Goal: Information Seeking & Learning: Learn about a topic

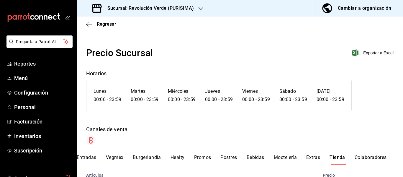
scroll to position [1190, 0]
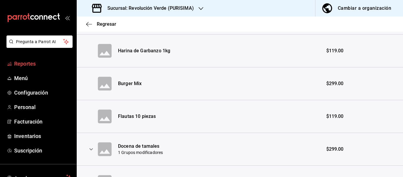
click at [44, 65] on span "Reportes" at bounding box center [42, 64] width 57 height 8
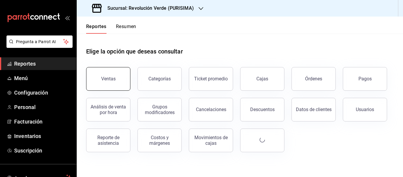
click at [98, 71] on button "Ventas" at bounding box center [108, 79] width 44 height 24
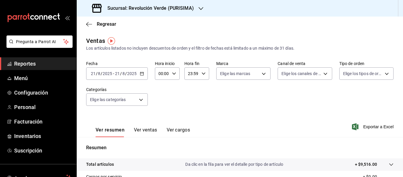
click at [142, 72] on \(Stroke\) "button" at bounding box center [142, 73] width 4 height 3
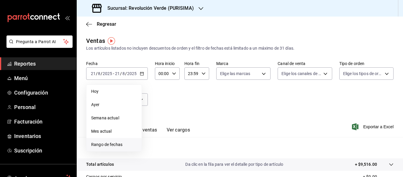
click at [118, 142] on span "Rango de fechas" at bounding box center [114, 144] width 46 height 6
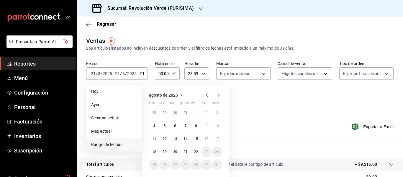
click at [207, 95] on icon "button" at bounding box center [206, 94] width 7 height 7
click at [208, 94] on icon "button" at bounding box center [206, 94] width 7 height 7
click at [164, 113] on abbr "1" at bounding box center [165, 113] width 2 height 4
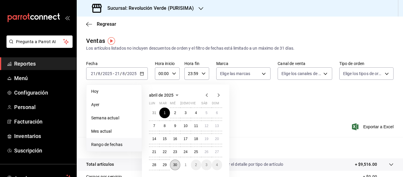
click at [176, 164] on abbr "30" at bounding box center [175, 164] width 4 height 4
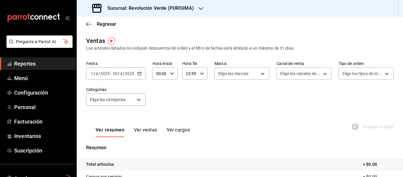
click at [130, 73] on input "2025" at bounding box center [129, 73] width 10 height 5
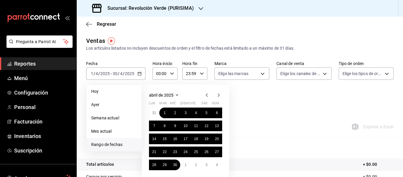
click at [217, 93] on icon "button" at bounding box center [218, 94] width 7 height 7
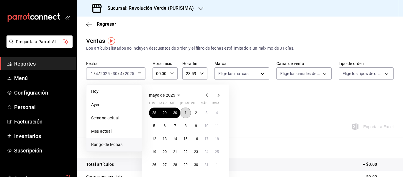
click at [185, 111] on abbr "1" at bounding box center [186, 113] width 2 height 4
click at [196, 163] on abbr "30" at bounding box center [196, 164] width 4 height 4
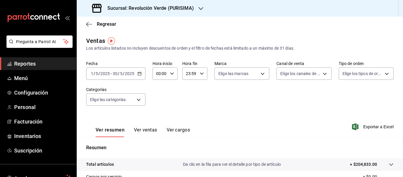
click at [140, 74] on icon "button" at bounding box center [139, 73] width 4 height 4
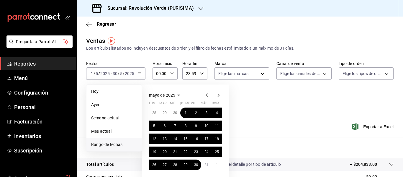
click at [219, 93] on icon "button" at bounding box center [218, 94] width 7 height 7
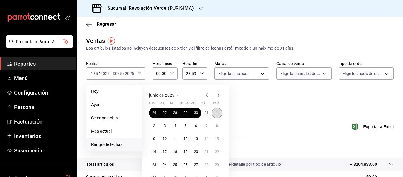
click at [216, 112] on abbr "1" at bounding box center [217, 113] width 2 height 4
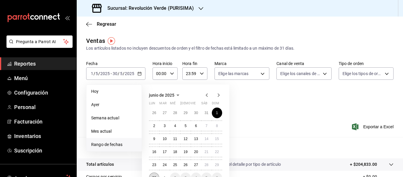
click at [155, 175] on button "30" at bounding box center [154, 177] width 10 height 11
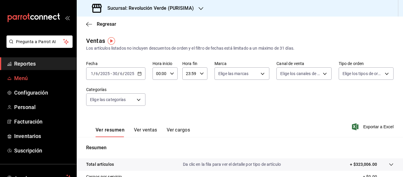
click at [28, 78] on span "Menú" at bounding box center [42, 78] width 57 height 8
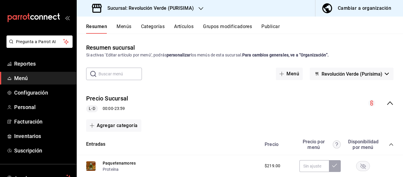
click at [128, 25] on button "Menús" at bounding box center [123, 29] width 15 height 10
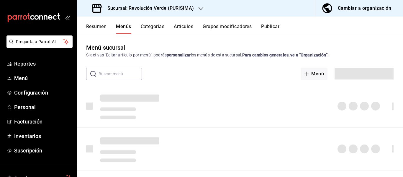
click at [128, 25] on button "Menús" at bounding box center [123, 29] width 15 height 10
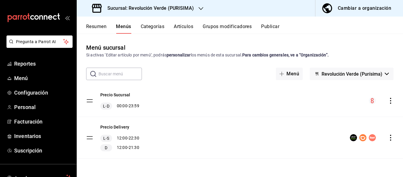
click at [388, 98] on icon "actions" at bounding box center [390, 101] width 6 height 6
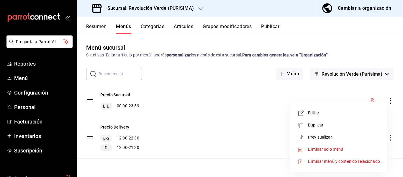
click at [337, 138] on span "Previsualizar" at bounding box center [344, 137] width 72 height 6
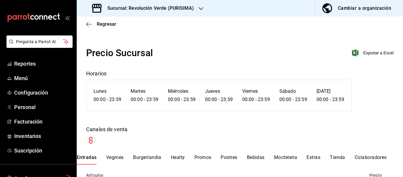
click at [343, 155] on button "Tienda" at bounding box center [337, 159] width 15 height 10
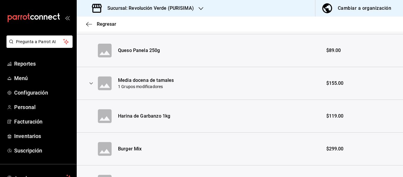
scroll to position [1125, 0]
click at [40, 63] on span "Reportes" at bounding box center [42, 64] width 57 height 8
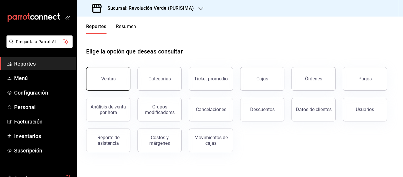
click at [128, 85] on button "Ventas" at bounding box center [108, 79] width 44 height 24
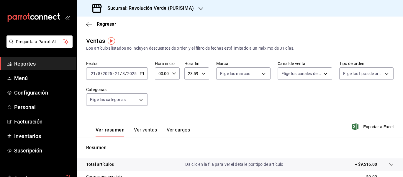
click at [145, 74] on div "[DATE] [DATE] - [DATE] [DATE]" at bounding box center [117, 73] width 62 height 12
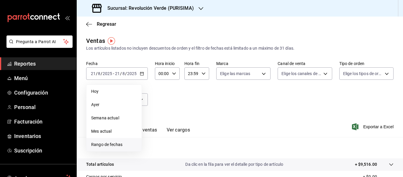
click at [123, 146] on span "Rango de fechas" at bounding box center [114, 144] width 46 height 6
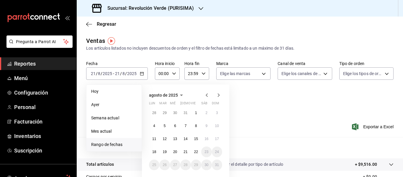
click at [207, 92] on icon "button" at bounding box center [206, 94] width 7 height 7
click at [169, 114] on button "1" at bounding box center [164, 112] width 10 height 11
click at [182, 166] on button "31" at bounding box center [185, 164] width 10 height 11
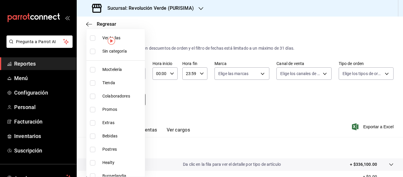
click at [140, 100] on body "Pregunta a Parrot AI Reportes Menú Configuración Personal Facturación Inventari…" at bounding box center [201, 88] width 403 height 177
click at [165, 94] on div at bounding box center [201, 88] width 403 height 177
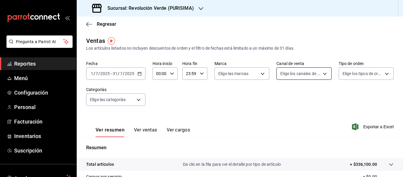
click at [305, 78] on body "Pregunta a Parrot AI Reportes Menú Configuración Personal Facturación Inventari…" at bounding box center [201, 88] width 403 height 177
click at [310, 111] on li "Punto de venta" at bounding box center [300, 114] width 53 height 13
type input "PARROT"
checkbox input "true"
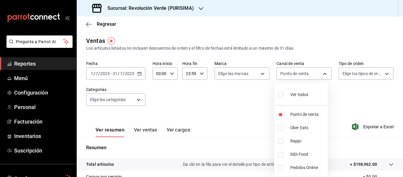
click at [365, 101] on div at bounding box center [201, 88] width 403 height 177
click at [182, 6] on h3 "Sucursal: Revolución Verde (PURISIMA)" at bounding box center [148, 8] width 91 height 7
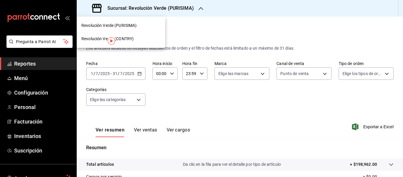
click at [129, 37] on span "Revolución Verde (CONTRY)" at bounding box center [107, 39] width 52 height 6
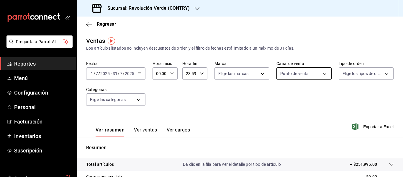
click at [290, 69] on body "Pregunta a Parrot AI Reportes Menú Configuración Personal Facturación Inventari…" at bounding box center [201, 88] width 403 height 177
click at [282, 130] on li "Uber Eats" at bounding box center [300, 127] width 53 height 13
type input "PARROT,UBER_EATS"
checkbox input "true"
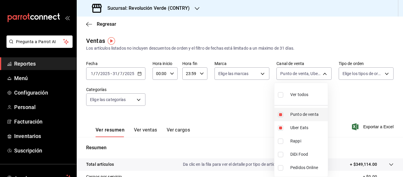
click at [284, 114] on label at bounding box center [282, 114] width 8 height 5
click at [283, 114] on input "checkbox" at bounding box center [280, 114] width 5 height 5
checkbox input "true"
type input "UBER_EATS,PARROT"
click at [280, 114] on input "checkbox" at bounding box center [280, 114] width 5 height 5
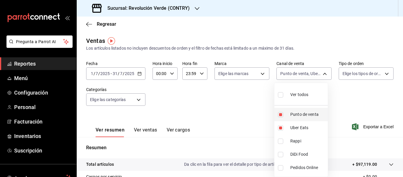
checkbox input "false"
type input "UBER_EATS"
click at [254, 108] on div at bounding box center [201, 88] width 403 height 177
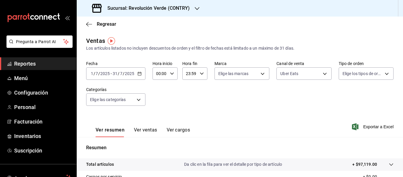
click at [134, 5] on h3 "Sucursal: Revolución Verde (CONTRY)" at bounding box center [146, 8] width 87 height 7
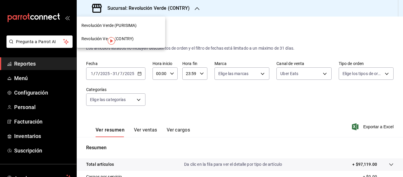
click at [123, 27] on span "Revolución Verde (PURISIMA)" at bounding box center [108, 25] width 55 height 6
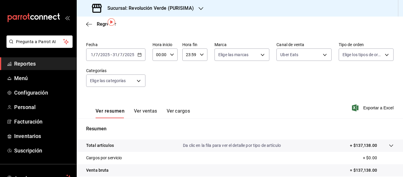
scroll to position [19, 0]
click at [314, 57] on body "Pregunta a Parrot AI Reportes Menú Configuración Personal Facturación Inventari…" at bounding box center [201, 88] width 403 height 177
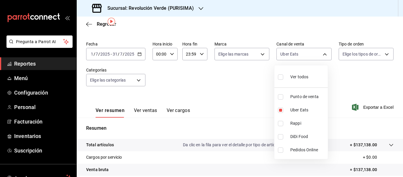
click at [281, 100] on li "Punto de venta" at bounding box center [300, 96] width 53 height 13
type input "UBER_EATS,PARROT"
checkbox input "true"
click at [278, 107] on input "checkbox" at bounding box center [280, 109] width 5 height 5
checkbox input "false"
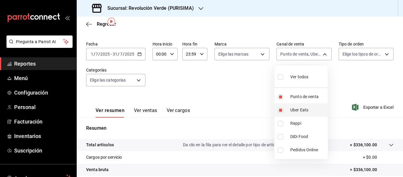
type input "PARROT"
drag, startPoint x: 339, startPoint y: 71, endPoint x: 347, endPoint y: 76, distance: 9.6
click at [347, 76] on div at bounding box center [201, 88] width 403 height 177
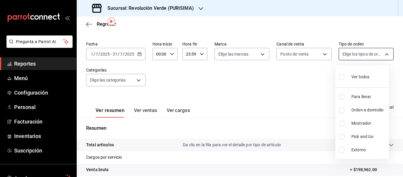
click at [379, 52] on body "Pregunta a Parrot AI Reportes Menú Configuración Personal Facturación Inventari…" at bounding box center [201, 88] width 403 height 177
click at [352, 119] on li "Mostrador" at bounding box center [361, 122] width 53 height 13
type input "6a43288b-cdc3-4bb7-9f3f-a79b83cc2b66"
checkbox input "true"
click at [310, 86] on div at bounding box center [201, 88] width 403 height 177
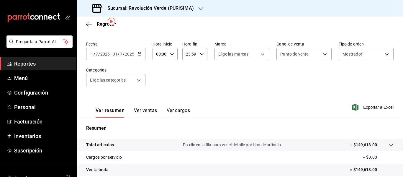
click at [201, 4] on div "Sucursal: Revolución Verde (PURISIMA)" at bounding box center [143, 8] width 124 height 17
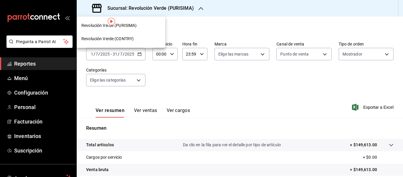
click at [139, 39] on div "Revolución Verde (CONTRY)" at bounding box center [120, 39] width 79 height 6
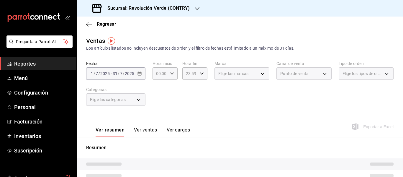
type input "PARROT"
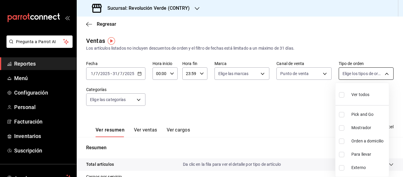
click at [349, 69] on body "Pregunta a Parrot AI Reportes Menú Configuración Personal Facturación Inventari…" at bounding box center [201, 88] width 403 height 177
click at [374, 127] on span "Mostrador" at bounding box center [368, 127] width 35 height 6
type input "e7ebc3f2-5c5b-45c9-9fc5-567195d7956d"
checkbox input "true"
click at [317, 101] on div at bounding box center [201, 88] width 403 height 177
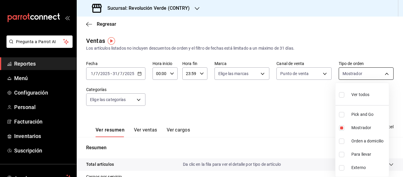
click at [358, 76] on body "Pregunta a Parrot AI Reportes Menú Configuración Personal Facturación Inventari…" at bounding box center [201, 88] width 403 height 177
click at [353, 154] on span "Para llevar" at bounding box center [368, 154] width 35 height 6
type input "e7ebc3f2-5c5b-45c9-9fc5-567195d7956d,bc804a6d-64c2-46ee-bcd2-1c08756214d5"
checkbox input "true"
click at [348, 125] on li "Mostrador" at bounding box center [361, 127] width 53 height 13
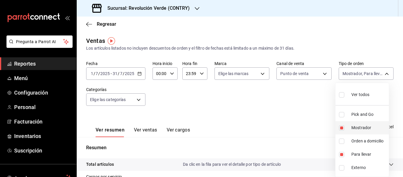
type input "bc804a6d-64c2-46ee-bcd2-1c08756214d5"
checkbox input "false"
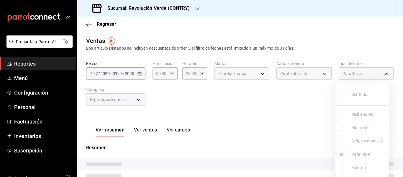
click at [308, 101] on div at bounding box center [201, 88] width 403 height 177
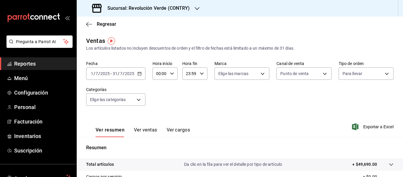
click at [176, 9] on h3 "Sucursal: Revolución Verde (CONTRY)" at bounding box center [146, 8] width 87 height 7
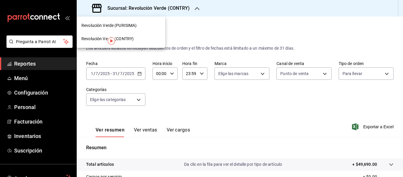
click at [142, 27] on div "Revolución Verde (PURISIMA)" at bounding box center [120, 25] width 79 height 6
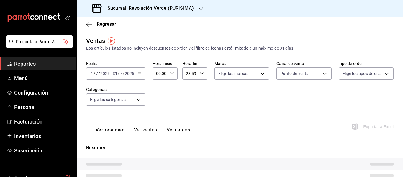
type input "PARROT"
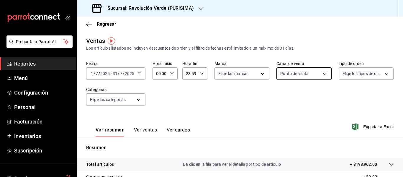
click at [313, 75] on body "Pregunta a Parrot AI Reportes Menú Configuración Personal Facturación Inventari…" at bounding box center [201, 88] width 403 height 177
click at [350, 75] on div at bounding box center [201, 88] width 403 height 177
click at [350, 75] on body "Pregunta a Parrot AI Reportes Menú Configuración Personal Facturación Inventari…" at bounding box center [201, 88] width 403 height 177
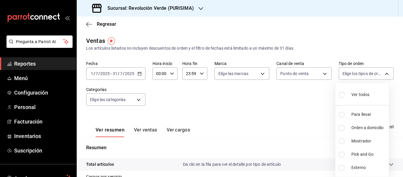
click at [360, 117] on span "Para llevar" at bounding box center [368, 114] width 35 height 6
type input "7d548fc9-ada7-48f9-86be-9b1e9d192c37"
checkbox input "true"
click at [315, 94] on div at bounding box center [201, 88] width 403 height 177
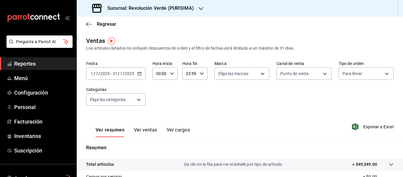
click at [142, 74] on div "[DATE] [DATE] - [DATE] [DATE]" at bounding box center [115, 73] width 59 height 12
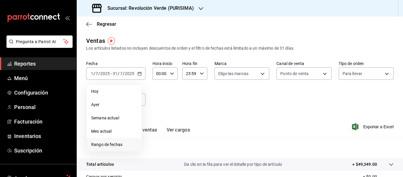
click at [121, 142] on span "Rango de fechas" at bounding box center [114, 144] width 46 height 6
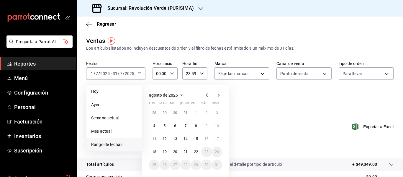
click at [207, 95] on icon "button" at bounding box center [206, 94] width 7 height 7
click at [218, 114] on button "1" at bounding box center [217, 112] width 10 height 11
click at [154, 175] on button "30" at bounding box center [154, 177] width 10 height 11
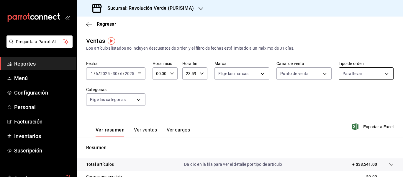
click at [366, 73] on body "Pregunta a Parrot AI Reportes Menú Configuración Personal Facturación Inventari…" at bounding box center [201, 88] width 403 height 177
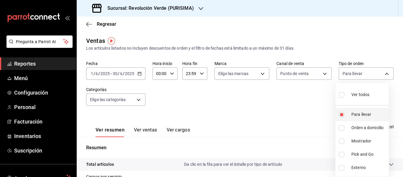
click at [345, 115] on label at bounding box center [343, 114] width 8 height 5
click at [344, 115] on input "checkbox" at bounding box center [341, 114] width 5 height 5
checkbox input "true"
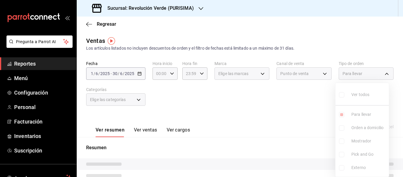
click at [366, 73] on div at bounding box center [201, 88] width 403 height 177
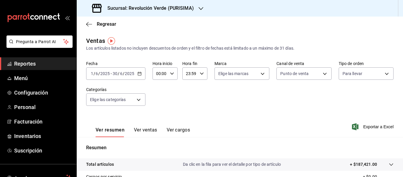
click at [366, 73] on body "Pregunta a Parrot AI Reportes Menú Configuración Personal Facturación Inventari…" at bounding box center [201, 88] width 403 height 177
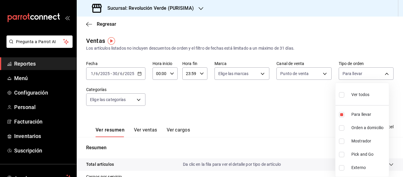
click at [343, 145] on li "Mostrador" at bounding box center [361, 140] width 53 height 13
type input "7d548fc9-ada7-48f9-86be-9b1e9d192c37,6a43288b-cdc3-4bb7-9f3f-a79b83cc2b66"
checkbox input "true"
click at [366, 76] on div at bounding box center [201, 88] width 403 height 177
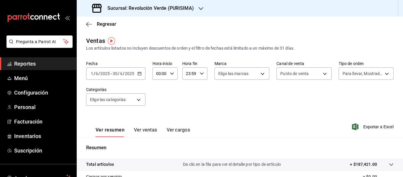
click at [366, 76] on body "Pregunta a Parrot AI Reportes Menú Configuración Personal Facturación Inventari…" at bounding box center [201, 88] width 403 height 177
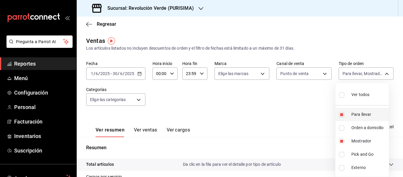
click at [339, 114] on input "checkbox" at bounding box center [341, 114] width 5 height 5
checkbox input "false"
type input "6a43288b-cdc3-4bb7-9f3f-a79b83cc2b66"
click at [278, 101] on div at bounding box center [201, 88] width 403 height 177
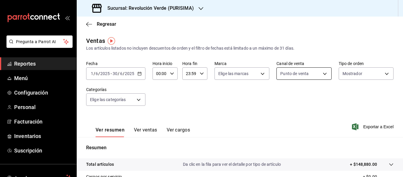
click at [319, 74] on body "Pregunta a Parrot AI Reportes Menú Configuración Personal Facturación Inventari…" at bounding box center [201, 88] width 403 height 177
click at [310, 131] on li "Uber Eats" at bounding box center [300, 127] width 53 height 13
type input "PARROT,UBER_EATS"
checkbox input "true"
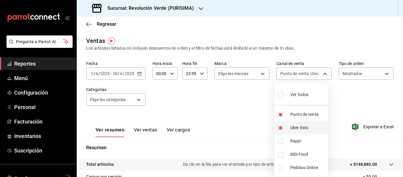
click at [310, 131] on li "Uber Eats" at bounding box center [300, 127] width 53 height 13
type input "PARROT"
checkbox input "false"
click at [348, 102] on div at bounding box center [201, 88] width 403 height 177
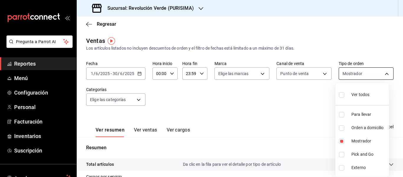
click at [366, 77] on body "Pregunta a Parrot AI Reportes Menú Configuración Personal Facturación Inventari…" at bounding box center [201, 88] width 403 height 177
drag, startPoint x: 352, startPoint y: 92, endPoint x: 344, endPoint y: 138, distance: 46.9
click at [344, 138] on ul "Ver todos Para llevar Orden a domicilio Mostrador Pick and Go Externo" at bounding box center [361, 129] width 53 height 93
click at [344, 138] on label at bounding box center [343, 140] width 8 height 5
click at [344, 138] on input "checkbox" at bounding box center [341, 140] width 5 height 5
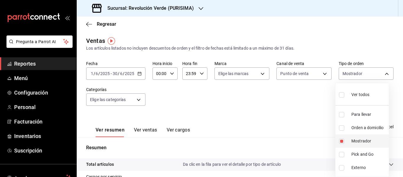
checkbox input "true"
type input "6a43288b-cdc3-4bb7-9f3f-a79b83cc2b66"
click at [341, 141] on input "checkbox" at bounding box center [341, 140] width 5 height 5
checkbox input "false"
click at [316, 77] on div at bounding box center [201, 88] width 403 height 177
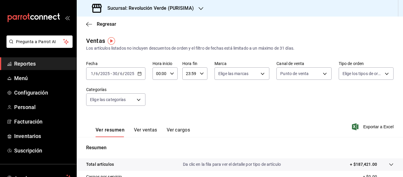
click at [316, 77] on body "Pregunta a Parrot AI Reportes Menú Configuración Personal Facturación Inventari…" at bounding box center [201, 88] width 403 height 177
click at [350, 104] on div at bounding box center [201, 88] width 403 height 177
click at [305, 78] on body "Pregunta a Parrot AI Reportes Menú Configuración Personal Facturación Inventari…" at bounding box center [201, 88] width 403 height 177
click at [297, 131] on li "Uber Eats" at bounding box center [300, 127] width 53 height 13
type input "PARROT,UBER_EATS"
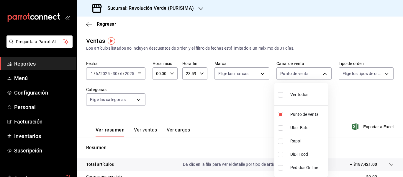
checkbox input "true"
click at [301, 74] on div at bounding box center [201, 88] width 403 height 177
click at [301, 74] on body "Pregunta a Parrot AI Reportes Menú Configuración Personal Facturación Inventari…" at bounding box center [201, 88] width 403 height 177
click at [279, 114] on input "checkbox" at bounding box center [280, 114] width 5 height 5
checkbox input "false"
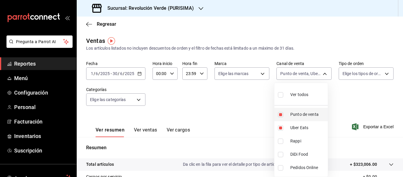
type input "UBER_EATS"
click at [184, 4] on div at bounding box center [201, 88] width 403 height 177
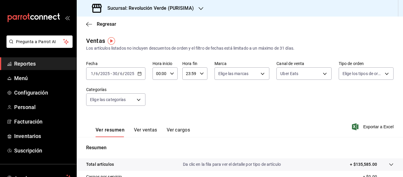
click at [181, 6] on h3 "Sucursal: Revolución Verde (PURISIMA)" at bounding box center [148, 8] width 91 height 7
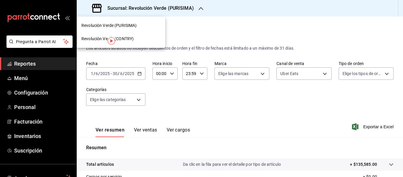
click at [138, 36] on div "Revolución Verde (CONTRY)" at bounding box center [120, 39] width 79 height 6
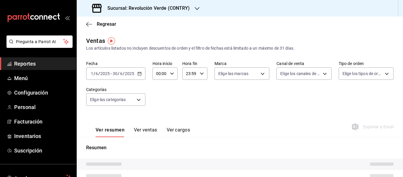
type input "UBER_EATS"
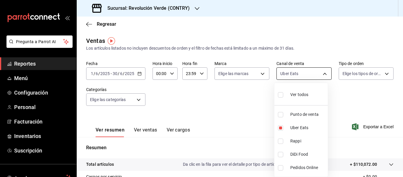
click at [311, 75] on body "Pregunta a Parrot AI Reportes Menú Configuración Personal Facturación Inventari…" at bounding box center [201, 88] width 403 height 177
click at [280, 126] on input "checkbox" at bounding box center [280, 127] width 5 height 5
checkbox input "false"
click at [281, 115] on input "checkbox" at bounding box center [280, 114] width 5 height 5
checkbox input "true"
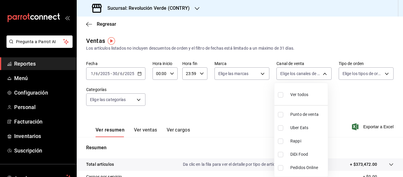
type input "PARROT"
click at [343, 50] on div at bounding box center [201, 88] width 403 height 177
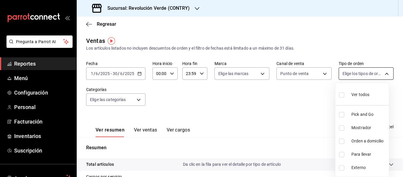
click at [363, 74] on body "Pregunta a Parrot AI Reportes Menú Configuración Personal Facturación Inventari…" at bounding box center [201, 88] width 403 height 177
click at [343, 129] on input "checkbox" at bounding box center [341, 127] width 5 height 5
checkbox input "true"
type input "e7ebc3f2-5c5b-45c9-9fc5-567195d7956d"
click at [309, 111] on div at bounding box center [201, 88] width 403 height 177
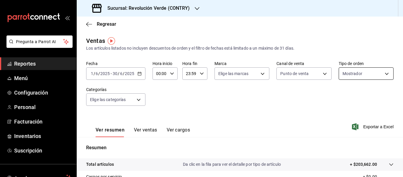
click at [359, 71] on body "Pregunta a Parrot AI Reportes Menú Configuración Personal Facturación Inventari…" at bounding box center [201, 88] width 403 height 177
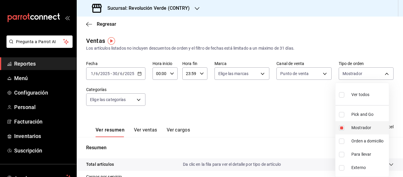
click at [340, 127] on input "checkbox" at bounding box center [341, 127] width 5 height 5
checkbox input "false"
click at [342, 155] on input "checkbox" at bounding box center [341, 154] width 5 height 5
checkbox input "true"
type input "bc804a6d-64c2-46ee-bcd2-1c08756214d5"
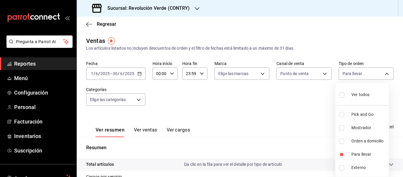
click at [311, 99] on div at bounding box center [201, 88] width 403 height 177
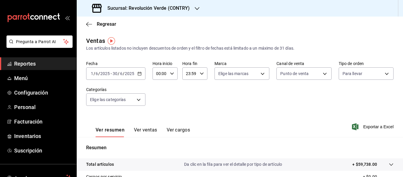
click at [141, 70] on div "[DATE] [DATE] - [DATE] [DATE]" at bounding box center [115, 73] width 59 height 12
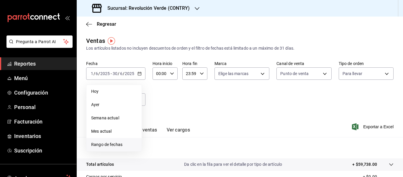
click at [116, 141] on span "Rango de fechas" at bounding box center [114, 144] width 46 height 6
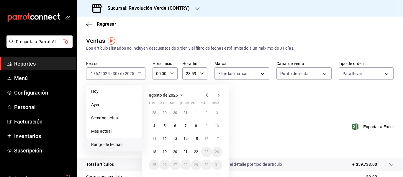
click at [207, 96] on icon "button" at bounding box center [206, 95] width 2 height 4
click at [219, 111] on button "1" at bounding box center [217, 112] width 10 height 11
click at [154, 174] on button "30" at bounding box center [154, 177] width 10 height 11
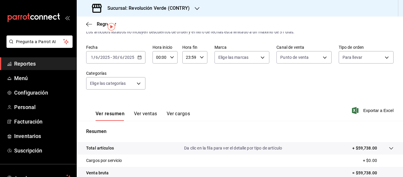
scroll to position [17, 0]
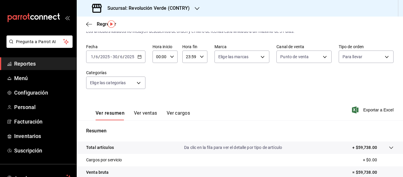
click at [142, 55] on div "[DATE] [DATE] - [DATE] [DATE]" at bounding box center [115, 56] width 59 height 12
click at [279, 109] on div "Ver resumen Ver ventas Ver cargos Exportar a Excel" at bounding box center [240, 108] width 326 height 24
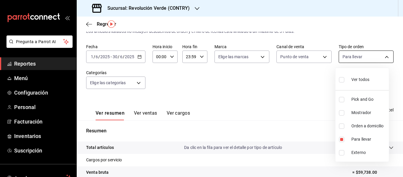
click at [363, 58] on body "Pregunta a Parrot AI Reportes Menú Configuración Personal Facturación Inventari…" at bounding box center [201, 88] width 403 height 177
click at [343, 113] on input "checkbox" at bounding box center [341, 112] width 5 height 5
checkbox input "true"
type input "bc804a6d-64c2-46ee-bcd2-1c08756214d5,e7ebc3f2-5c5b-45c9-9fc5-567195d7956d"
click at [341, 139] on input "checkbox" at bounding box center [341, 139] width 5 height 5
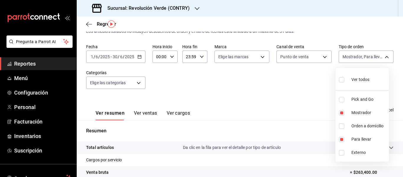
checkbox input "false"
type input "e7ebc3f2-5c5b-45c9-9fc5-567195d7956d"
click at [292, 90] on div at bounding box center [201, 88] width 403 height 177
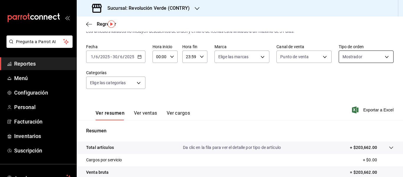
click at [347, 53] on body "Pregunta a Parrot AI Reportes Menú Configuración Personal Facturación Inventari…" at bounding box center [201, 88] width 403 height 177
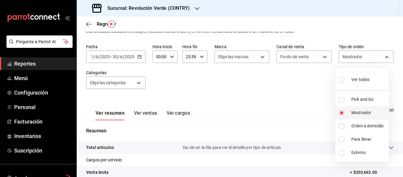
click at [342, 112] on input "checkbox" at bounding box center [341, 112] width 5 height 5
checkbox input "false"
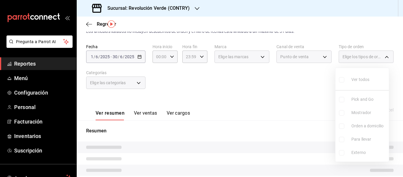
click at [321, 56] on div at bounding box center [201, 88] width 403 height 177
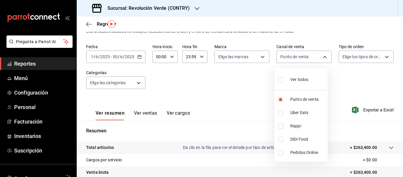
click at [321, 56] on body "Pregunta a Parrot AI Reportes Menú Configuración Personal Facturación Inventari…" at bounding box center [201, 88] width 403 height 177
click at [281, 114] on input "checkbox" at bounding box center [280, 112] width 5 height 5
checkbox input "true"
type input "PARROT,UBER_EATS"
click at [281, 98] on input "checkbox" at bounding box center [280, 99] width 5 height 5
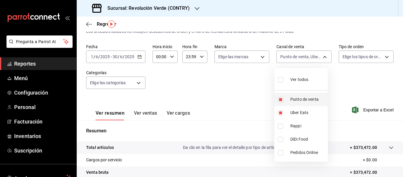
checkbox input "false"
type input "UBER_EATS"
click at [336, 75] on div at bounding box center [201, 88] width 403 height 177
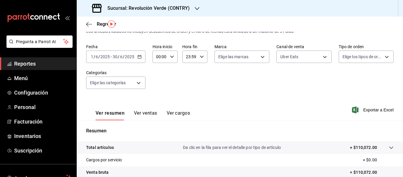
click at [181, 4] on div "Sucursal: Revolución Verde (CONTRY)" at bounding box center [141, 8] width 120 height 17
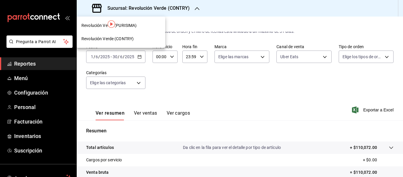
click at [137, 25] on div "Revolución Verde (PURISIMA)" at bounding box center [120, 25] width 79 height 6
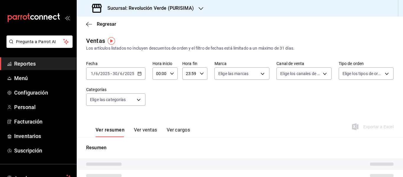
type input "UBER_EATS"
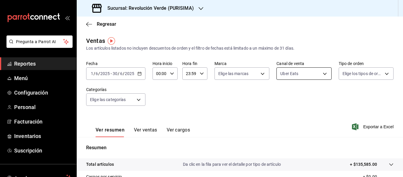
click at [318, 78] on body "Pregunta a Parrot AI Reportes Menú Configuración Personal Facturación Inventari…" at bounding box center [201, 88] width 403 height 177
click at [280, 117] on input "checkbox" at bounding box center [280, 114] width 5 height 5
checkbox input "true"
type input "UBER_EATS,PARROT"
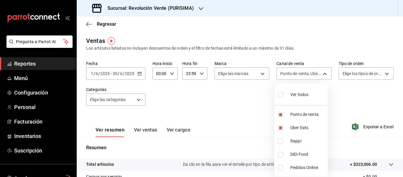
click at [281, 125] on input "checkbox" at bounding box center [280, 127] width 5 height 5
checkbox input "false"
type input "PARROT"
click at [352, 87] on div at bounding box center [201, 88] width 403 height 177
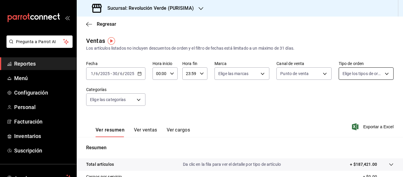
click at [361, 73] on body "Pregunta a Parrot AI Reportes Menú Configuración Personal Facturación Inventari…" at bounding box center [201, 88] width 403 height 177
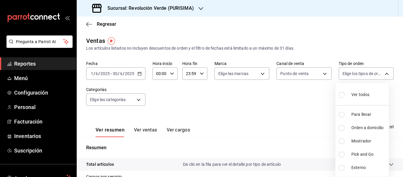
click at [341, 140] on input "checkbox" at bounding box center [341, 140] width 5 height 5
checkbox input "true"
type input "6a43288b-cdc3-4bb7-9f3f-a79b83cc2b66"
click at [295, 95] on div at bounding box center [201, 88] width 403 height 177
click at [375, 74] on body "Pregunta a Parrot AI Reportes Menú Configuración Personal Facturación Inventari…" at bounding box center [201, 88] width 403 height 177
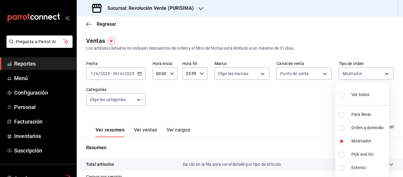
click at [343, 114] on input "checkbox" at bounding box center [341, 114] width 5 height 5
checkbox input "true"
type input "6a43288b-cdc3-4bb7-9f3f-a79b83cc2b66,7d548fc9-ada7-48f9-86be-9b1e9d192c37"
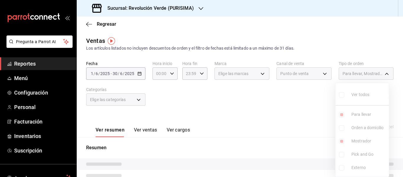
click at [341, 141] on ul "Ver todos Para llevar Orden a domicilio Mostrador Pick and Go Externo" at bounding box center [361, 129] width 53 height 93
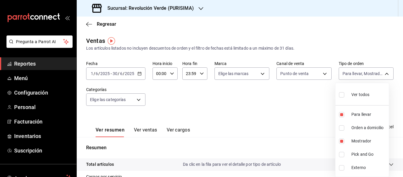
click at [341, 141] on input "checkbox" at bounding box center [341, 140] width 5 height 5
checkbox input "false"
type input "7d548fc9-ada7-48f9-86be-9b1e9d192c37"
click at [285, 90] on div at bounding box center [201, 88] width 403 height 177
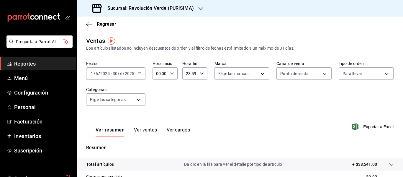
click at [139, 77] on div "[DATE] [DATE] - [DATE] [DATE]" at bounding box center [115, 73] width 59 height 12
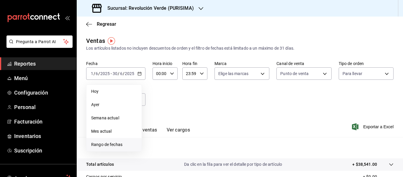
click at [108, 144] on span "Rango de fechas" at bounding box center [114, 144] width 46 height 6
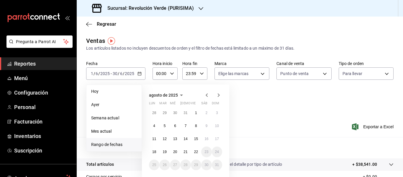
click at [206, 96] on icon "button" at bounding box center [206, 94] width 7 height 7
click at [206, 97] on icon "button" at bounding box center [206, 94] width 7 height 7
click at [184, 114] on button "1" at bounding box center [185, 112] width 10 height 11
click at [205, 165] on abbr "31" at bounding box center [206, 164] width 4 height 4
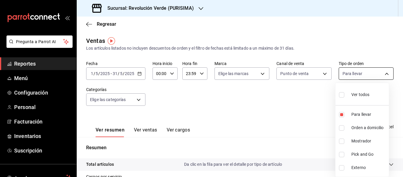
click at [357, 74] on body "Pregunta a Parrot AI Reportes Menú Configuración Personal Facturación Inventari…" at bounding box center [201, 88] width 403 height 177
click at [343, 141] on input "checkbox" at bounding box center [341, 140] width 5 height 5
checkbox input "true"
type input "7d548fc9-ada7-48f9-86be-9b1e9d192c37,6a43288b-cdc3-4bb7-9f3f-a79b83cc2b66"
click at [341, 113] on input "checkbox" at bounding box center [341, 114] width 5 height 5
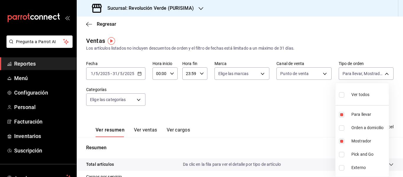
checkbox input "false"
type input "6a43288b-cdc3-4bb7-9f3f-a79b83cc2b66"
click at [290, 94] on div at bounding box center [201, 88] width 403 height 177
click at [366, 76] on body "Pregunta a Parrot AI Reportes Menú Configuración Personal Facturación Inventari…" at bounding box center [201, 88] width 403 height 177
click at [341, 141] on input "checkbox" at bounding box center [341, 140] width 5 height 5
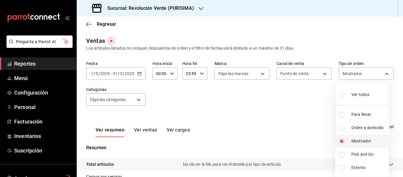
checkbox input "false"
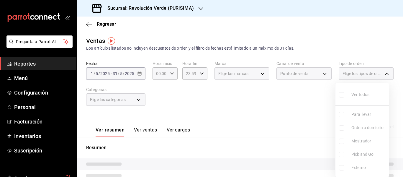
click at [309, 102] on div at bounding box center [201, 88] width 403 height 177
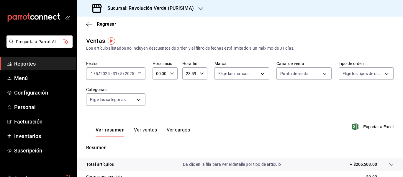
click at [321, 65] on div "Punto de venta PARROT" at bounding box center [303, 72] width 55 height 15
click at [315, 73] on body "Pregunta a Parrot AI Reportes Menú Configuración Personal Facturación Inventari…" at bounding box center [201, 88] width 403 height 177
click at [282, 124] on li "Uber Eats" at bounding box center [300, 127] width 53 height 13
type input "PARROT,UBER_EATS"
checkbox input "true"
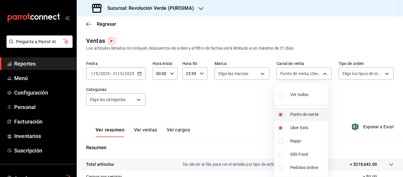
click at [279, 111] on li "Punto de venta" at bounding box center [300, 114] width 53 height 13
type input "UBER_EATS"
checkbox input "false"
click at [252, 93] on div at bounding box center [201, 88] width 403 height 177
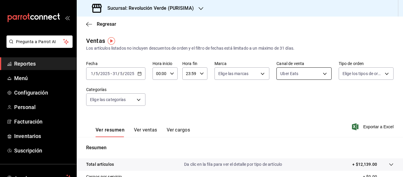
click at [309, 76] on body "Pregunta a Parrot AI Reportes Menú Configuración Personal Facturación Inventari…" at bounding box center [201, 88] width 403 height 177
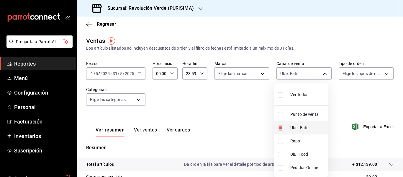
click at [284, 125] on label at bounding box center [282, 127] width 8 height 5
click at [283, 125] on input "checkbox" at bounding box center [280, 127] width 5 height 5
checkbox input "true"
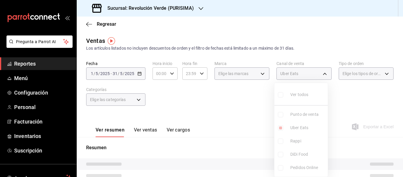
type input "UBER_EATS"
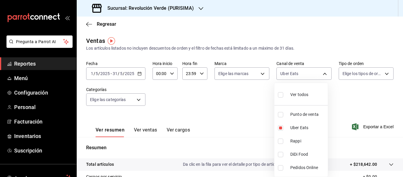
click at [282, 114] on input "checkbox" at bounding box center [280, 114] width 5 height 5
checkbox input "true"
type input "UBER_EATS,PARROT"
click at [281, 126] on input "checkbox" at bounding box center [280, 127] width 5 height 5
checkbox input "false"
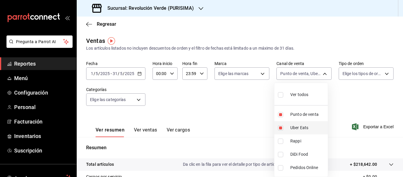
type input "PARROT"
click at [366, 72] on div at bounding box center [201, 88] width 403 height 177
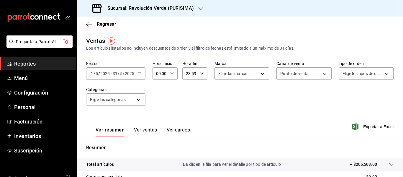
click at [366, 72] on body "Pregunta a Parrot AI Reportes Menú Configuración Personal Facturación Inventari…" at bounding box center [201, 88] width 403 height 177
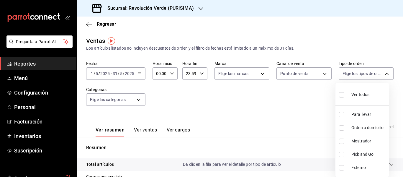
click at [358, 141] on span "Mostrador" at bounding box center [368, 141] width 35 height 6
type input "6a43288b-cdc3-4bb7-9f3f-a79b83cc2b66"
checkbox input "true"
click at [264, 97] on div at bounding box center [201, 88] width 403 height 177
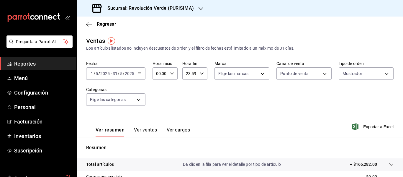
click at [180, 9] on h3 "Sucursal: Revolución Verde (PURISIMA)" at bounding box center [148, 8] width 91 height 7
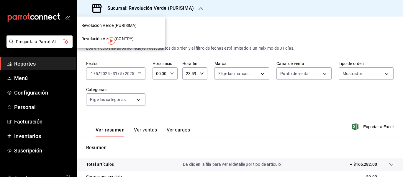
click at [146, 40] on div "Revolución Verde (CONTRY)" at bounding box center [120, 39] width 79 height 6
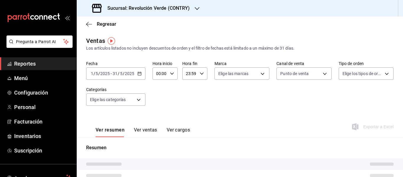
type input "PARROT"
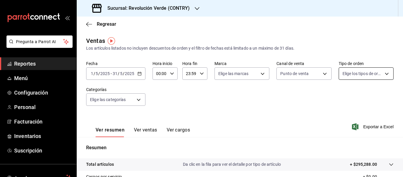
click at [344, 73] on body "Pregunta a Parrot AI Reportes Menú Configuración Personal Facturación Inventari…" at bounding box center [201, 88] width 403 height 177
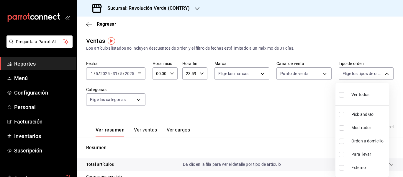
click at [365, 130] on span "Mostrador" at bounding box center [368, 127] width 35 height 6
type input "e7ebc3f2-5c5b-45c9-9fc5-567195d7956d"
checkbox input "true"
click at [310, 105] on div at bounding box center [201, 88] width 403 height 177
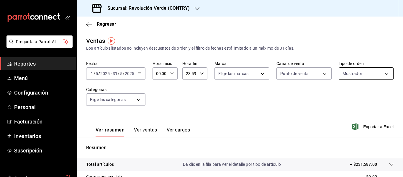
click at [359, 76] on body "Pregunta a Parrot AI Reportes Menú Configuración Personal Facturación Inventari…" at bounding box center [201, 88] width 403 height 177
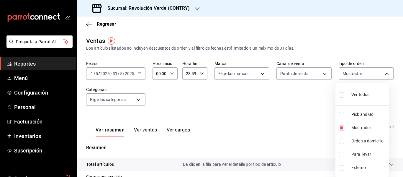
click at [342, 156] on input "checkbox" at bounding box center [341, 154] width 5 height 5
checkbox input "true"
type input "e7ebc3f2-5c5b-45c9-9fc5-567195d7956d,bc804a6d-64c2-46ee-bcd2-1c08756214d5"
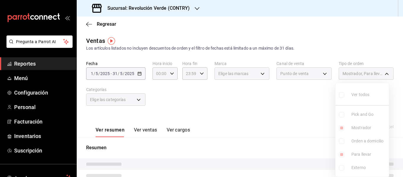
click at [343, 129] on ul "Ver todos Pick and Go Mostrador Orden a domicilio Para llevar Externo" at bounding box center [361, 129] width 53 height 93
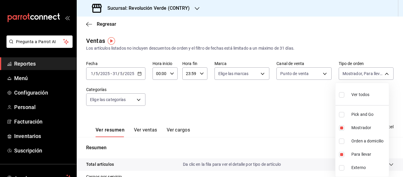
click at [343, 129] on input "checkbox" at bounding box center [341, 127] width 5 height 5
checkbox input "false"
type input "bc804a6d-64c2-46ee-bcd2-1c08756214d5"
click at [310, 101] on div at bounding box center [201, 88] width 403 height 177
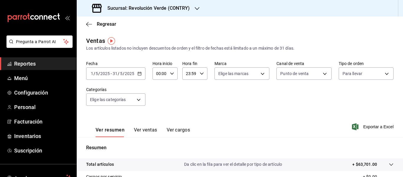
click at [326, 81] on div "Fecha [DATE] [DATE] - [DATE] [DATE] Hora inicio 00:00 Hora inicio Hora fin 23:5…" at bounding box center [239, 87] width 307 height 52
click at [314, 77] on body "Pregunta a Parrot AI Reportes Menú Configuración Personal Facturación Inventari…" at bounding box center [201, 88] width 403 height 177
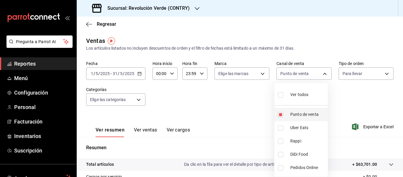
click at [279, 115] on input "checkbox" at bounding box center [280, 114] width 5 height 5
checkbox input "false"
click at [282, 129] on input "checkbox" at bounding box center [280, 127] width 5 height 5
checkbox input "true"
type input "UBER_EATS"
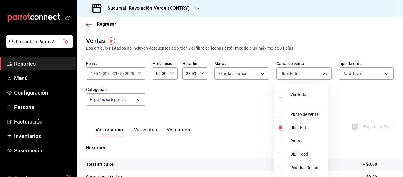
click at [361, 73] on div at bounding box center [201, 88] width 403 height 177
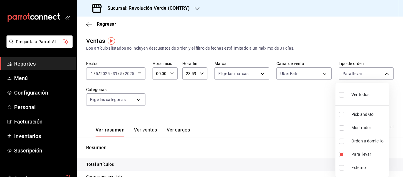
click at [361, 73] on body "Pregunta a Parrot AI Reportes Menú Configuración Personal Facturación Inventari…" at bounding box center [201, 88] width 403 height 177
click at [342, 153] on input "checkbox" at bounding box center [341, 154] width 5 height 5
checkbox input "false"
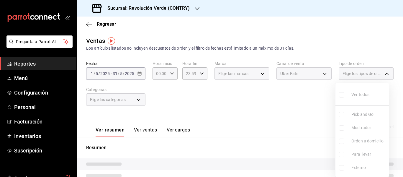
click at [305, 96] on div at bounding box center [201, 88] width 403 height 177
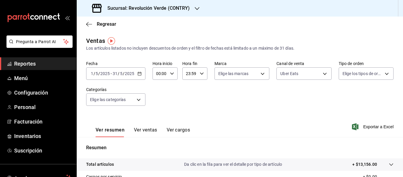
click at [138, 71] on div "[DATE] [DATE] - [DATE] [DATE]" at bounding box center [115, 73] width 59 height 12
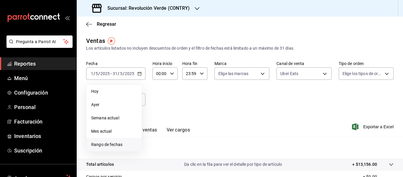
click at [116, 142] on span "Rango de fechas" at bounding box center [114, 144] width 46 height 6
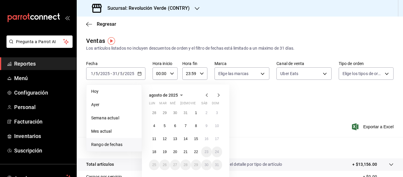
click at [207, 96] on icon "button" at bounding box center [206, 94] width 7 height 7
click at [167, 113] on button "1" at bounding box center [164, 112] width 10 height 11
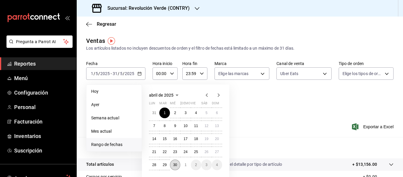
click at [175, 162] on button "30" at bounding box center [175, 164] width 10 height 11
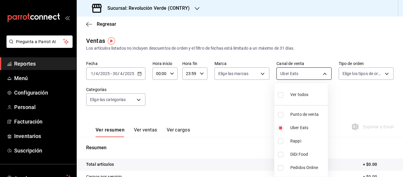
click at [322, 73] on body "Pregunta a Parrot AI Reportes Menú Configuración Personal Facturación Inventari…" at bounding box center [201, 88] width 403 height 177
click at [281, 126] on input "checkbox" at bounding box center [280, 127] width 5 height 5
checkbox input "false"
click at [281, 115] on input "checkbox" at bounding box center [280, 114] width 5 height 5
checkbox input "true"
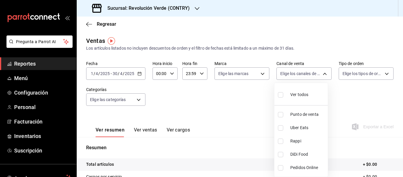
type input "PARROT"
click at [378, 68] on div at bounding box center [201, 88] width 403 height 177
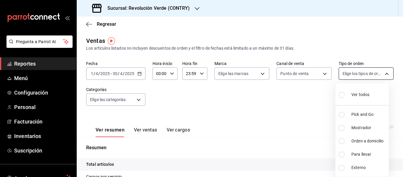
click at [370, 72] on body "Pregunta a Parrot AI Reportes Menú Configuración Personal Facturación Inventari…" at bounding box center [201, 88] width 403 height 177
click at [358, 131] on li "Mostrador" at bounding box center [361, 127] width 53 height 13
type input "e7ebc3f2-5c5b-45c9-9fc5-567195d7956d"
checkbox input "true"
click at [291, 101] on div at bounding box center [201, 88] width 403 height 177
